Goal: Check status: Check status

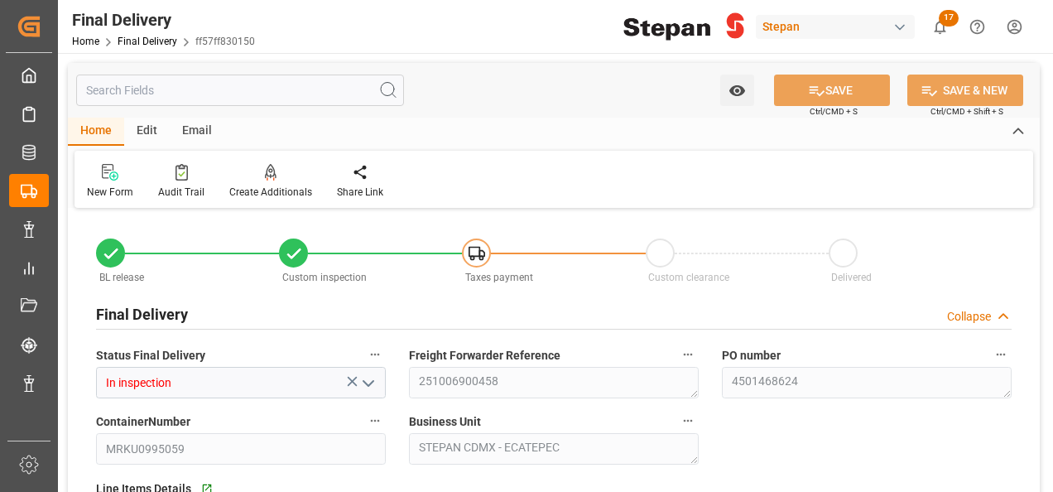
click at [111, 254] on icon at bounding box center [110, 253] width 13 height 10
drag, startPoint x: 111, startPoint y: 254, endPoint x: 561, endPoint y: 166, distance: 459.1
click at [561, 166] on div "New Form Audit Trail Create Additionals Share Link" at bounding box center [554, 179] width 959 height 57
click at [128, 41] on link "Final Delivery" at bounding box center [148, 42] width 60 height 12
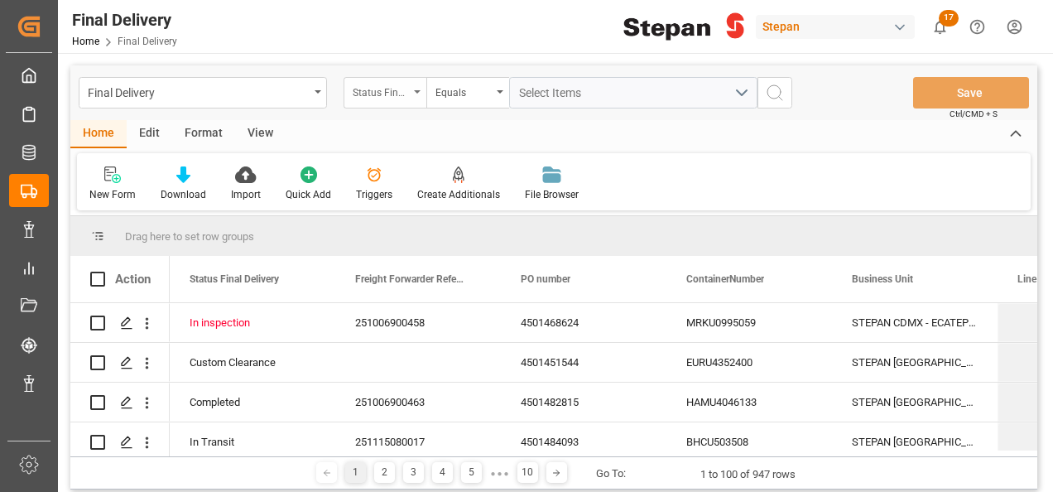
click at [419, 88] on div "Status Final Delivery" at bounding box center [385, 92] width 83 height 31
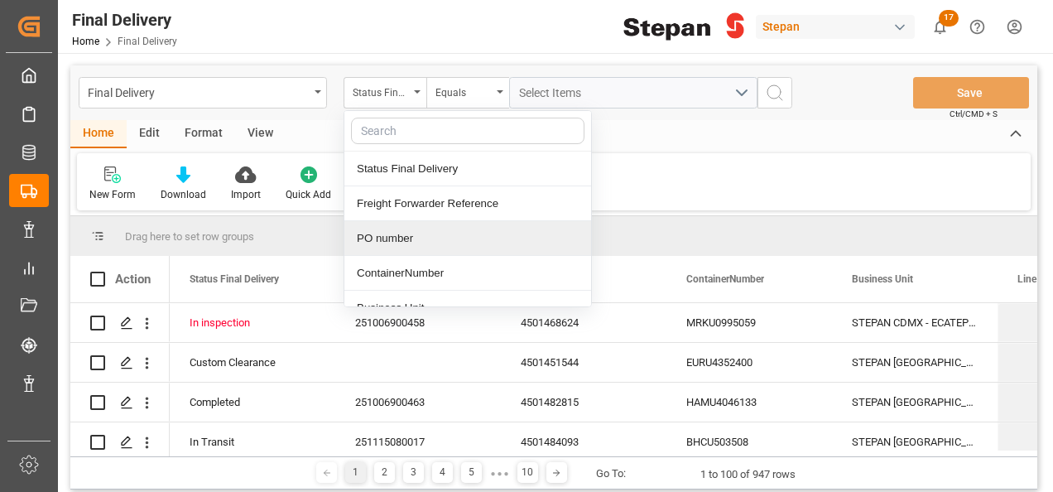
click at [366, 235] on div "PO number" at bounding box center [467, 238] width 247 height 35
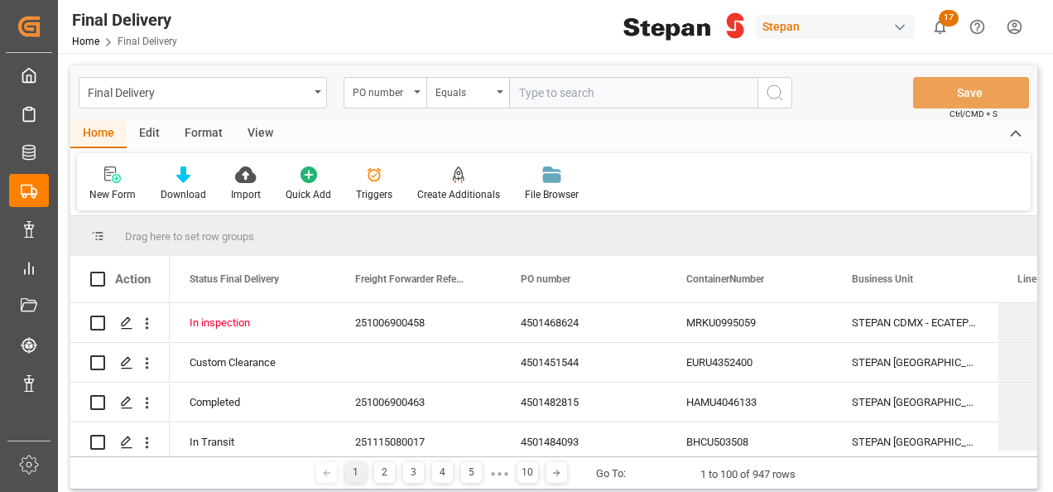
click at [537, 90] on input "text" at bounding box center [633, 92] width 248 height 31
click at [523, 93] on input "text" at bounding box center [633, 92] width 248 height 31
paste input "4501481345"
type input "4501481345"
click at [780, 91] on icon "search button" at bounding box center [775, 93] width 20 height 20
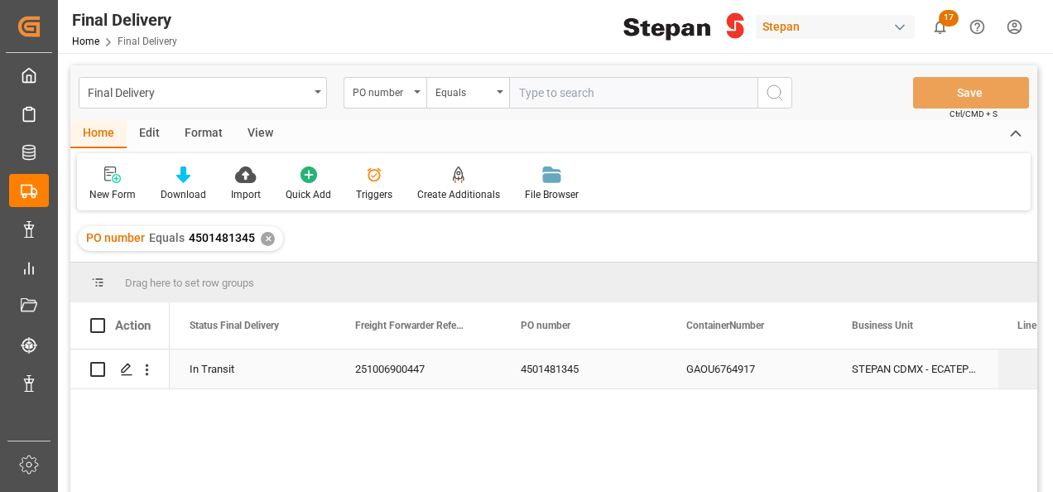
click at [416, 359] on div "251006900447" at bounding box center [418, 368] width 166 height 39
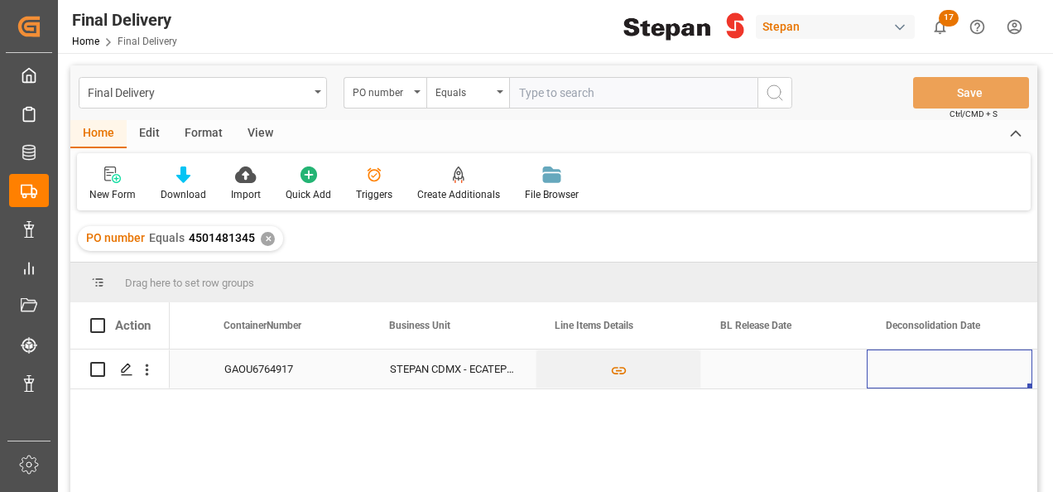
scroll to position [0, 462]
click at [731, 372] on div "Press SPACE to select this row." at bounding box center [784, 368] width 166 height 39
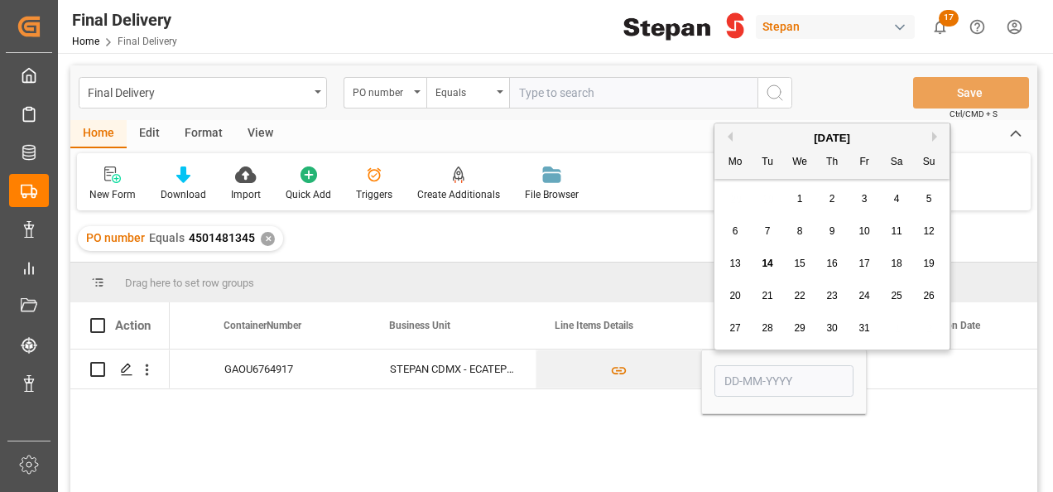
click at [762, 269] on div "14" at bounding box center [768, 264] width 21 height 20
type input "[DATE]"
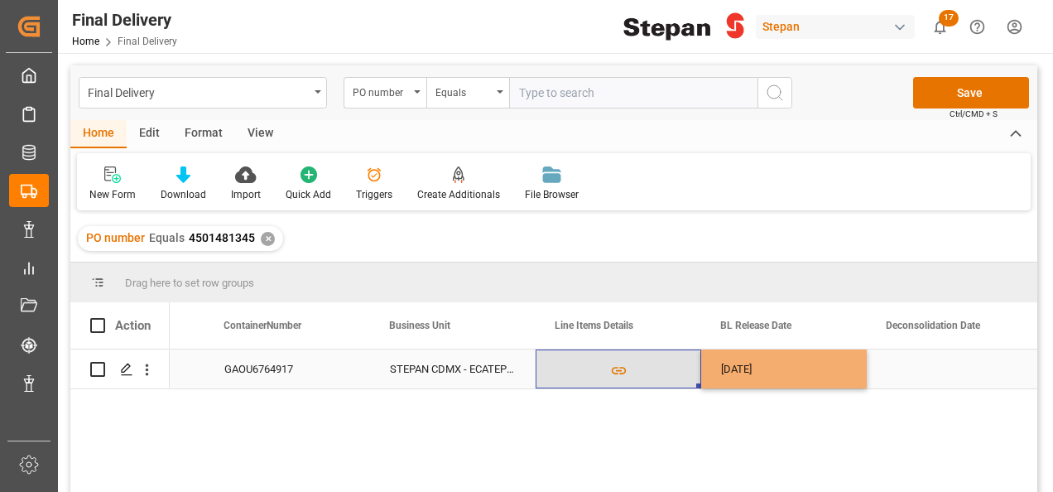
click at [669, 373] on button "Press SPACE to select this row." at bounding box center [619, 369] width 164 height 38
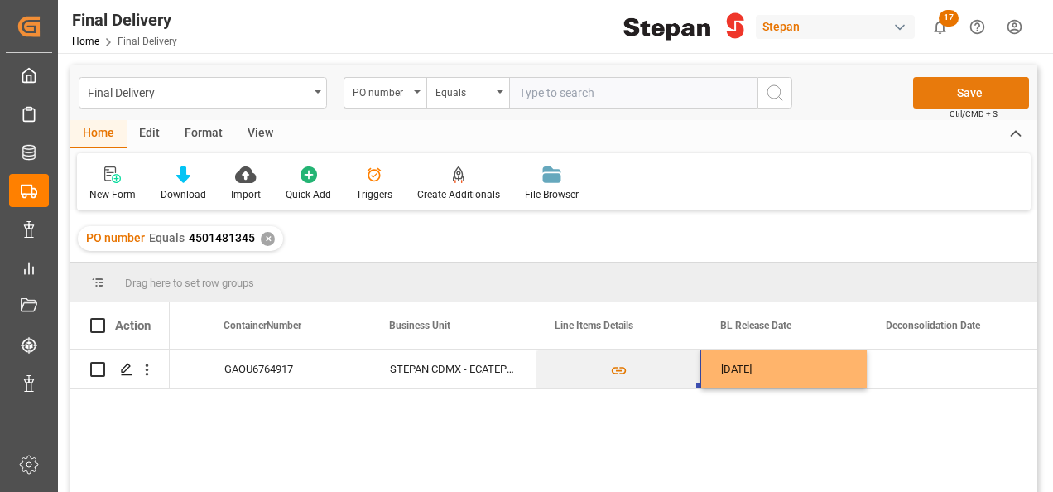
click at [947, 90] on button "Save" at bounding box center [971, 92] width 116 height 31
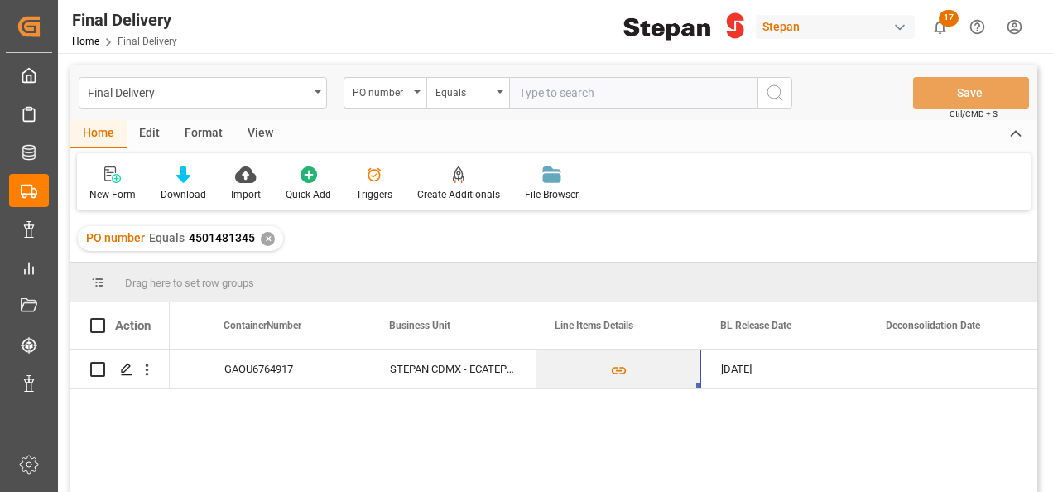
click at [263, 240] on div "✕" at bounding box center [268, 239] width 14 height 14
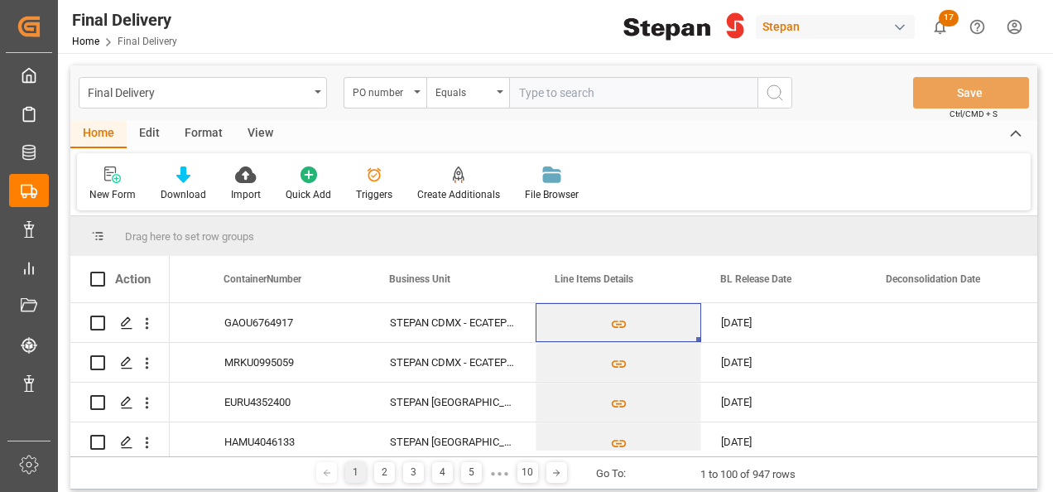
scroll to position [0, 463]
click at [529, 94] on input "text" at bounding box center [633, 92] width 248 height 31
paste input "4501451544"
type input "4501451544"
click at [780, 91] on icon "search button" at bounding box center [775, 93] width 20 height 20
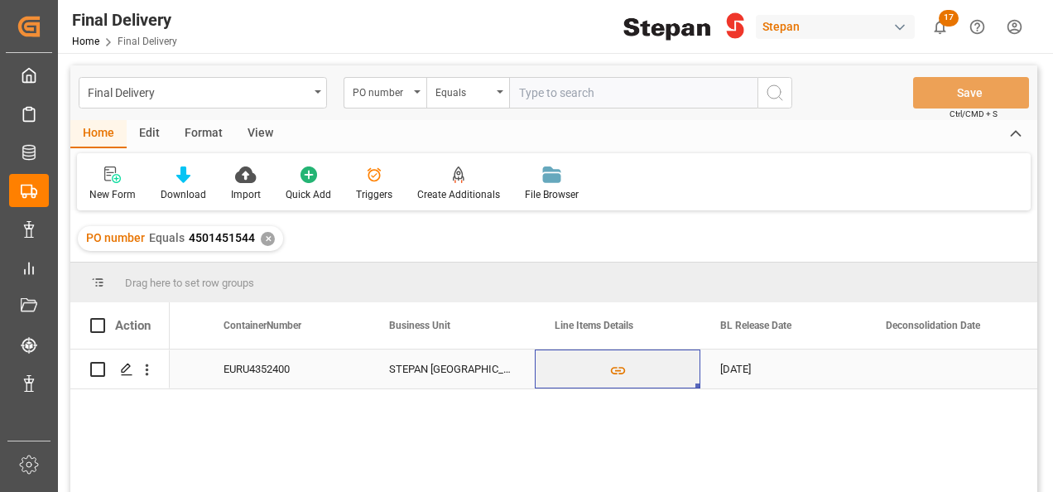
click at [465, 378] on div "STEPAN [GEOGRAPHIC_DATA] - [PERSON_NAME]" at bounding box center [452, 368] width 166 height 39
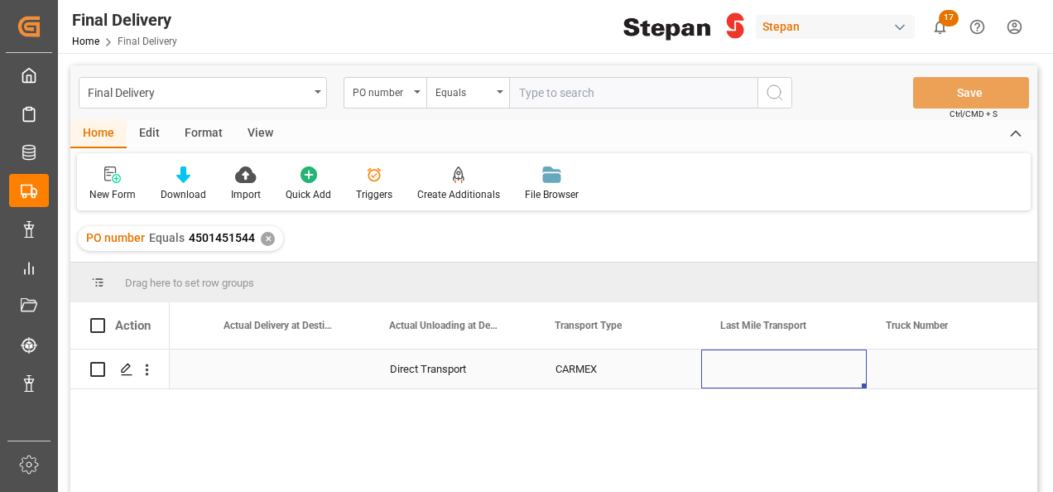
scroll to position [0, 2781]
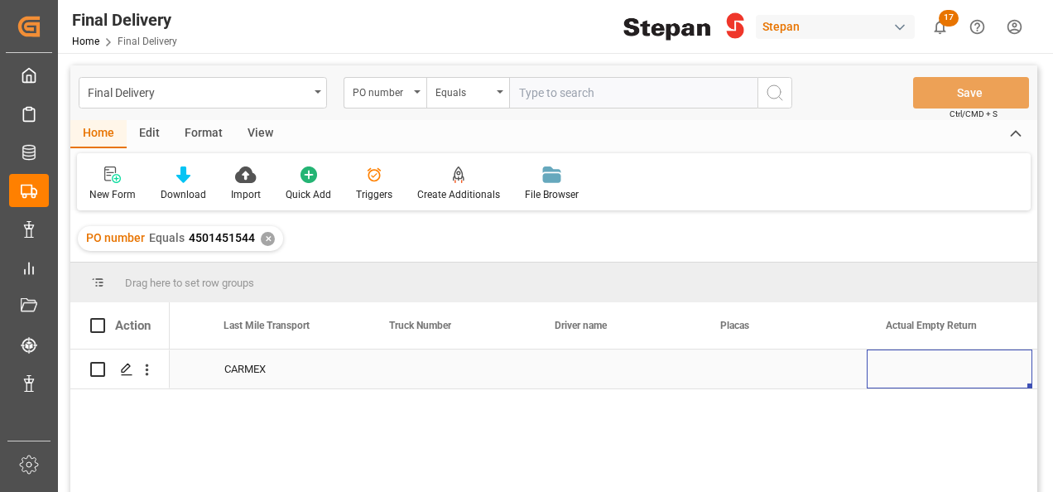
click at [427, 375] on div "Press SPACE to select this row." at bounding box center [453, 368] width 166 height 39
click at [427, 375] on input "Press SPACE to select this row." at bounding box center [452, 378] width 139 height 31
type input "268"
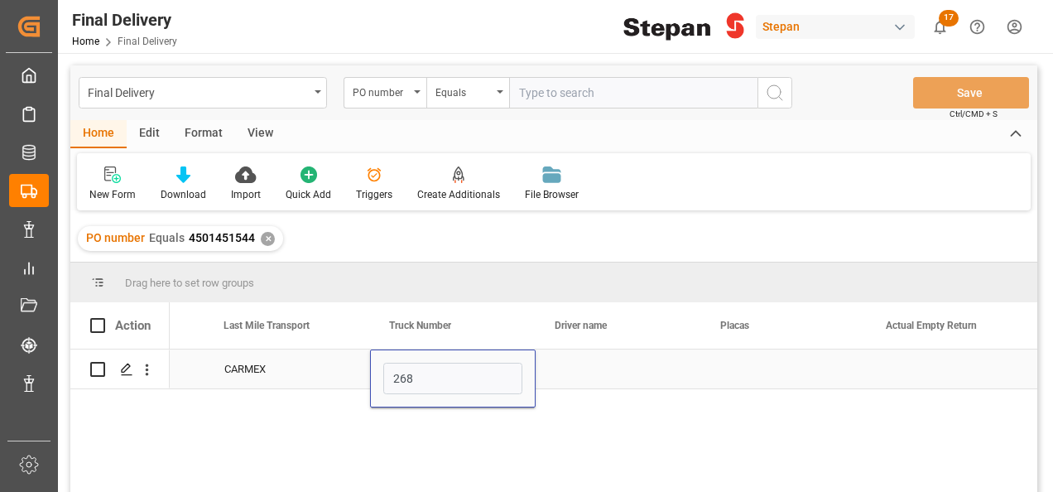
click at [565, 373] on div "Press SPACE to select this row." at bounding box center [619, 368] width 166 height 39
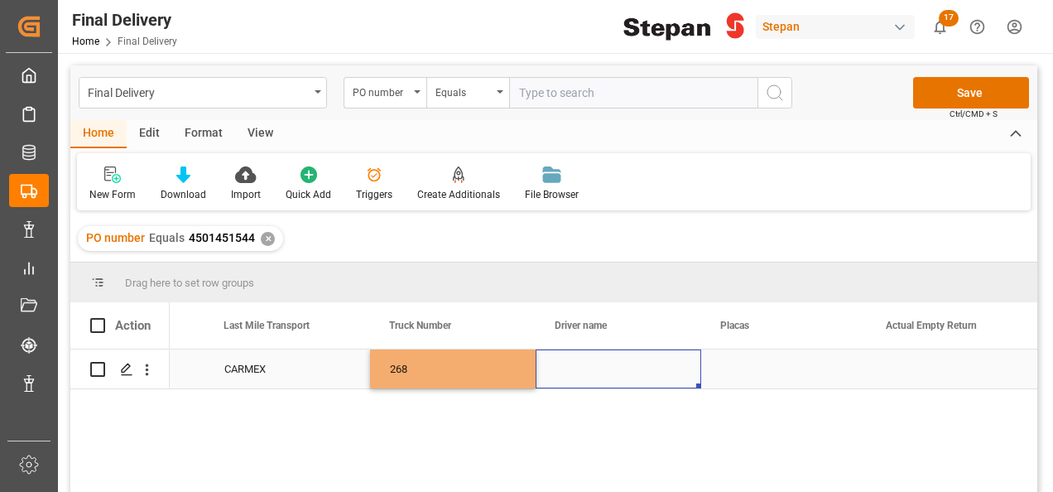
click at [565, 373] on div "Press SPACE to select this row." at bounding box center [619, 368] width 166 height 39
click at [565, 373] on input "Press SPACE to select this row." at bounding box center [618, 378] width 139 height 31
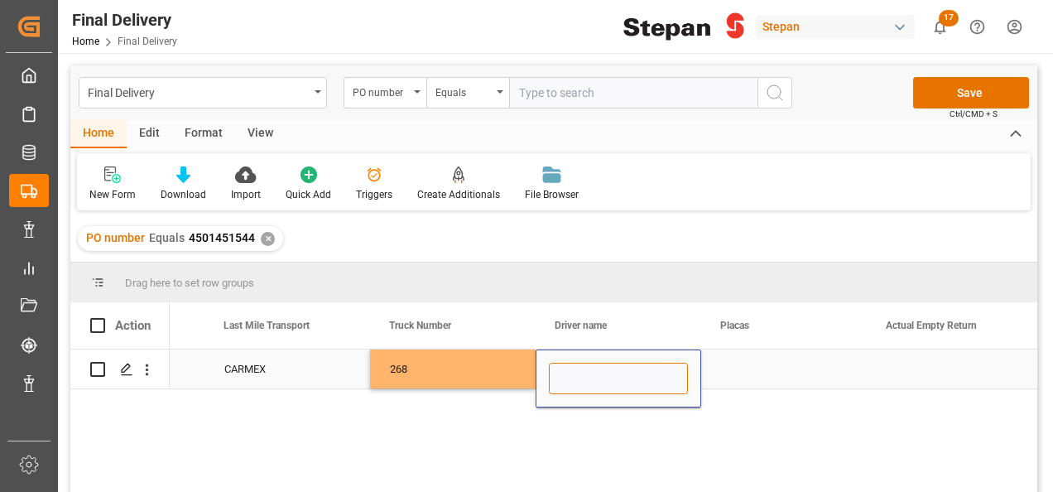
paste input "[PERSON_NAME] [PERSON_NAME]"
type input "[PERSON_NAME] [PERSON_NAME]"
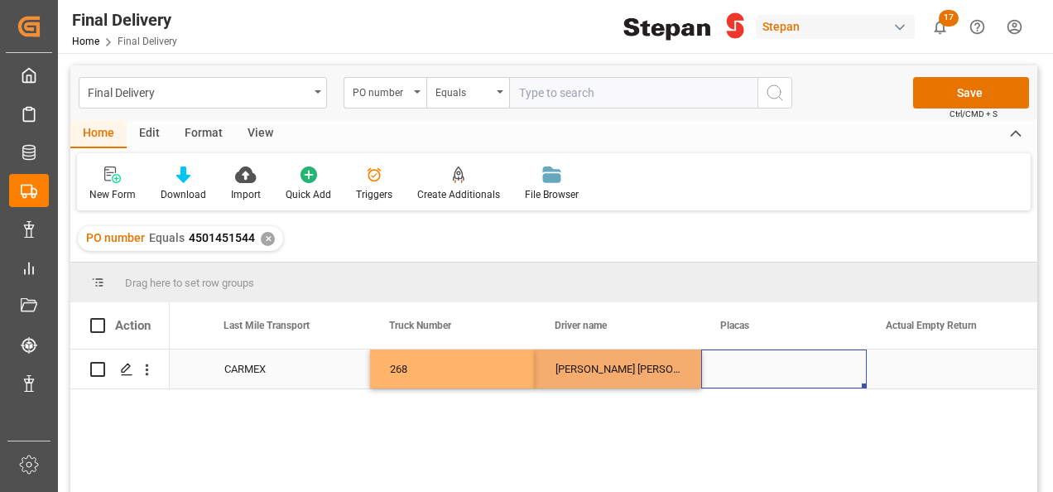
click at [768, 369] on div "Press SPACE to select this row." at bounding box center [784, 368] width 166 height 39
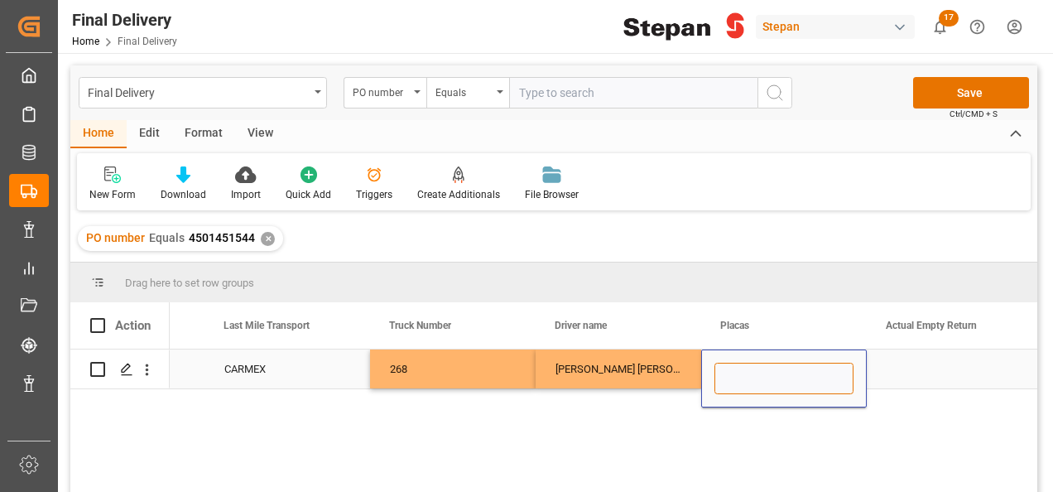
click at [768, 369] on input "Press SPACE to select this row." at bounding box center [784, 378] width 139 height 31
paste input "78UW4W"
type input "78UW4W"
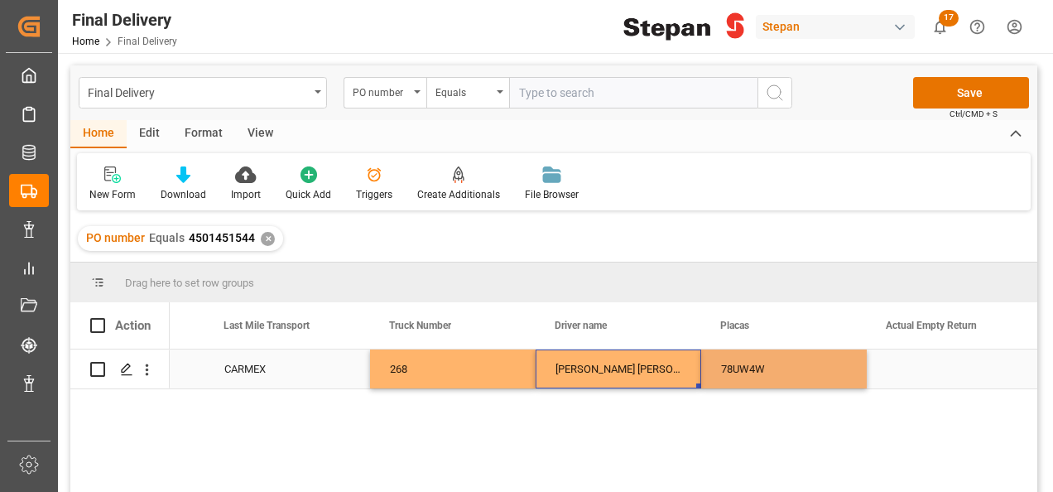
click at [658, 376] on div "[PERSON_NAME] [PERSON_NAME]" at bounding box center [619, 368] width 166 height 39
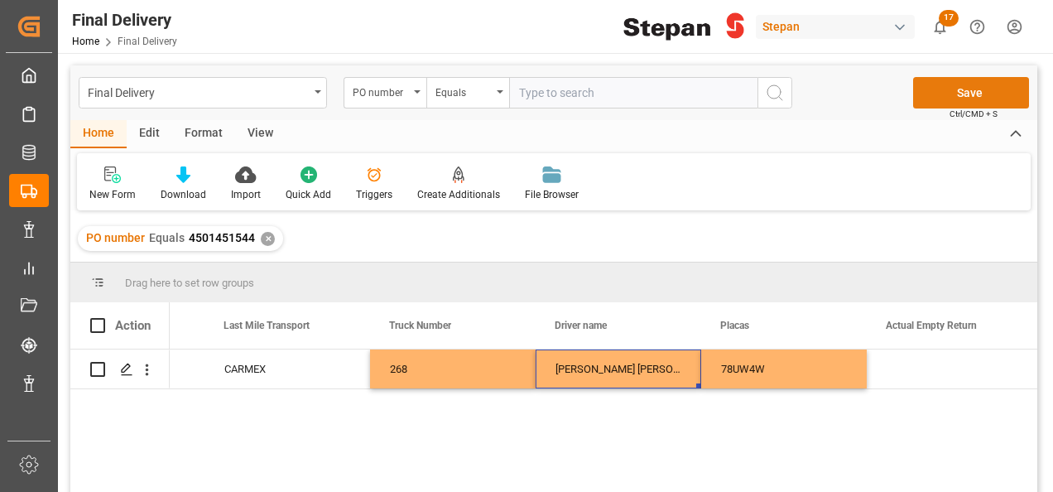
click at [954, 92] on button "Save" at bounding box center [971, 92] width 116 height 31
